Goal: Task Accomplishment & Management: Manage account settings

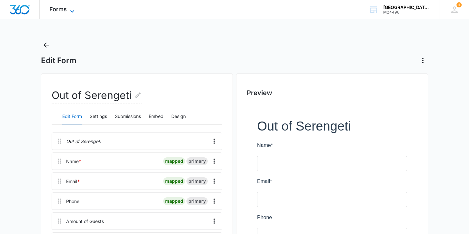
click at [61, 12] on span "Forms" at bounding box center [57, 9] width 17 height 7
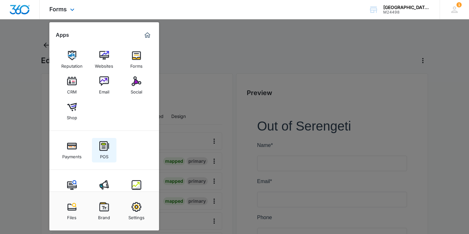
scroll to position [11, 0]
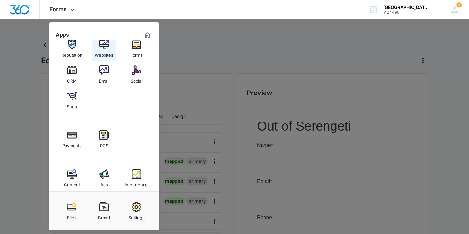
click at [101, 44] on img at bounding box center [104, 45] width 10 height 10
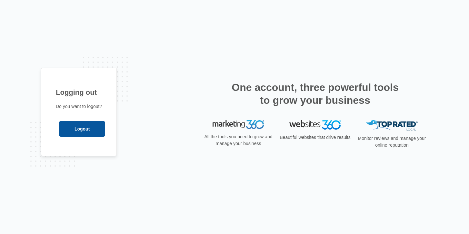
click at [94, 128] on input "Logout" at bounding box center [82, 128] width 46 height 15
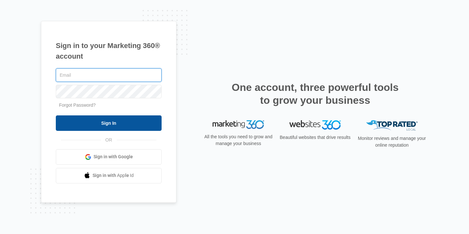
type input "[EMAIL_ADDRESS][DOMAIN_NAME]"
click at [119, 125] on input "Sign In" at bounding box center [109, 122] width 106 height 15
